Goal: Task Accomplishment & Management: Use online tool/utility

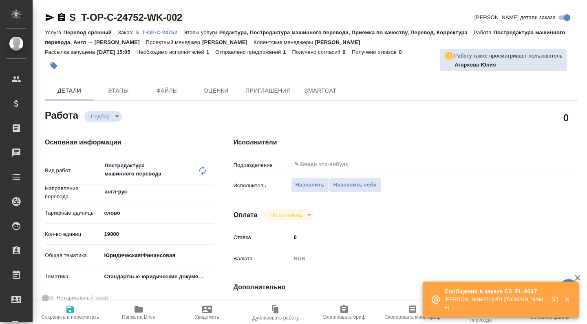
type textarea "x"
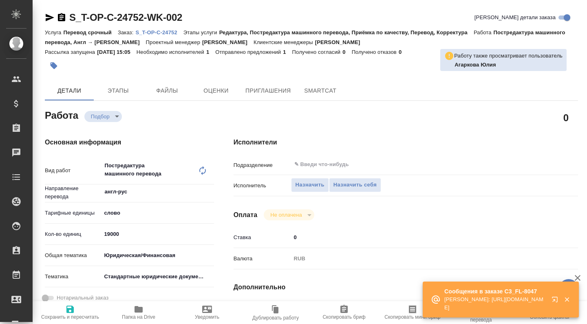
type textarea "x"
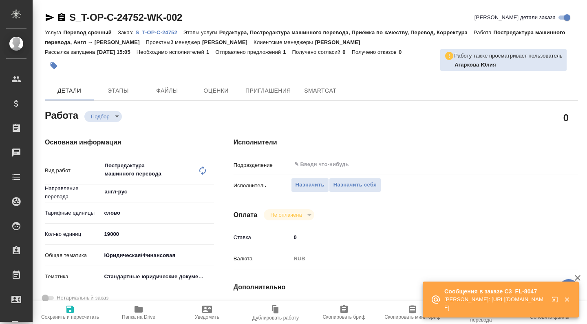
type textarea "x"
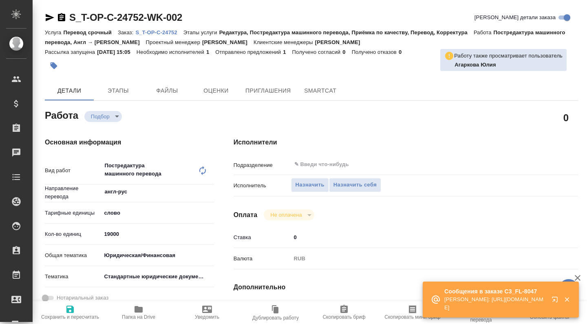
scroll to position [177, 0]
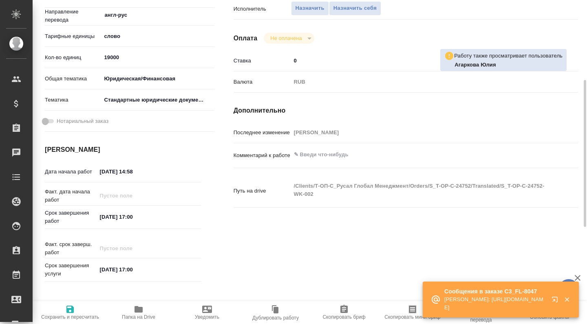
type textarea "x"
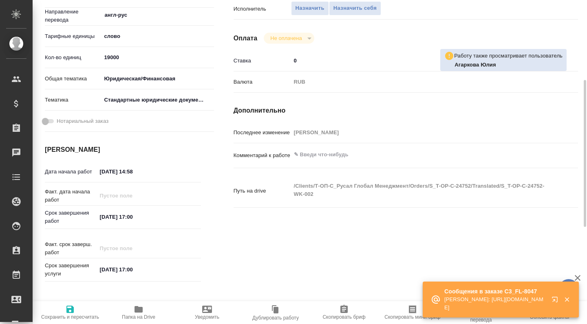
type textarea "x"
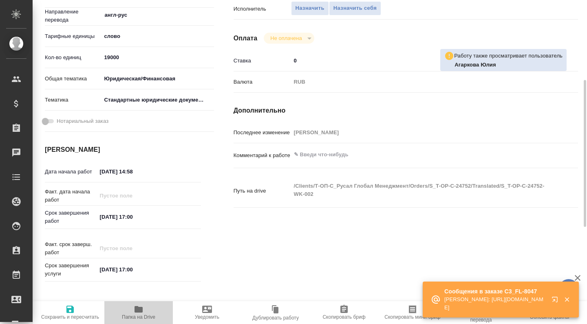
click at [141, 306] on icon "button" at bounding box center [139, 309] width 10 height 10
